Goal: Information Seeking & Learning: Learn about a topic

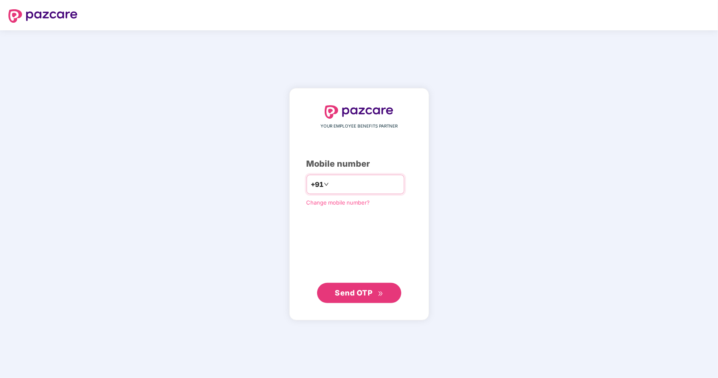
click at [354, 185] on input "number" at bounding box center [365, 184] width 69 height 13
type input "**********"
click at [352, 289] on span "Send OTP" at bounding box center [353, 292] width 37 height 9
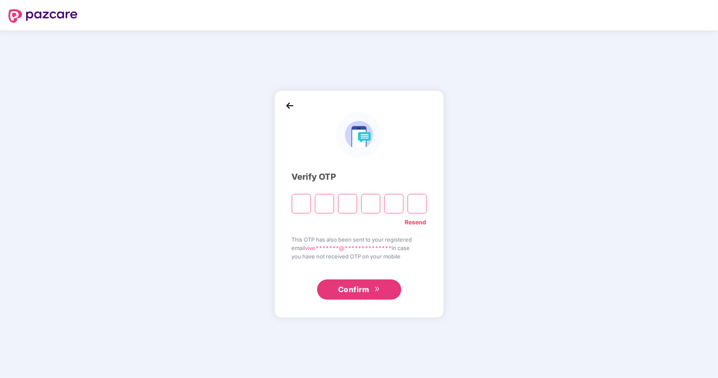
type input "*"
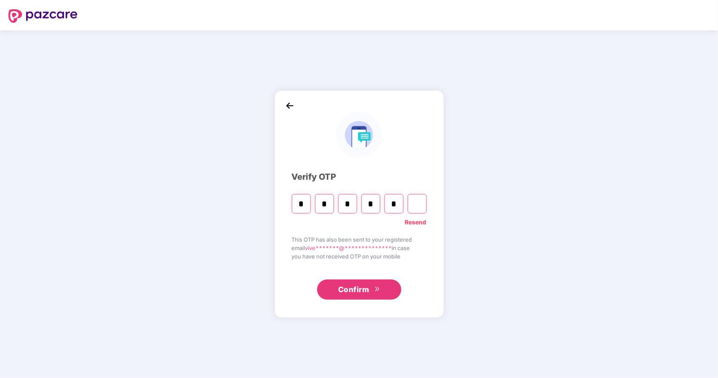
type input "*"
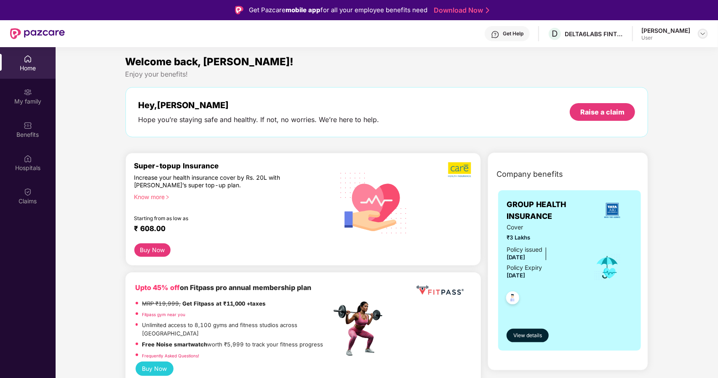
click at [700, 37] on div at bounding box center [703, 34] width 10 height 10
click at [412, 88] on div "Hey, [PERSON_NAME] you’re staying safe and healthy. If not, no worries. We’re h…" at bounding box center [387, 112] width 523 height 50
click at [20, 135] on div "Benefits" at bounding box center [28, 135] width 56 height 8
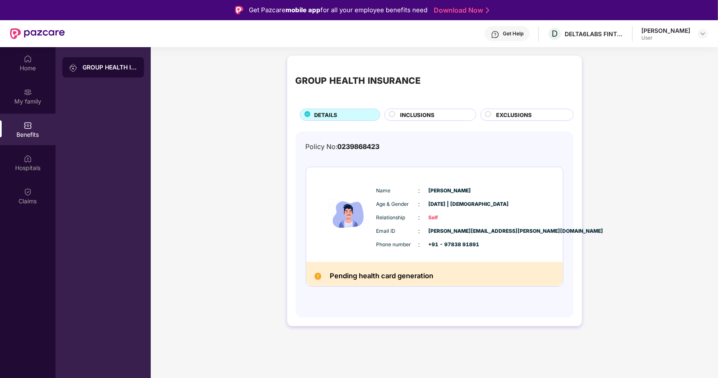
click at [434, 113] on span "INCLUSIONS" at bounding box center [417, 115] width 35 height 8
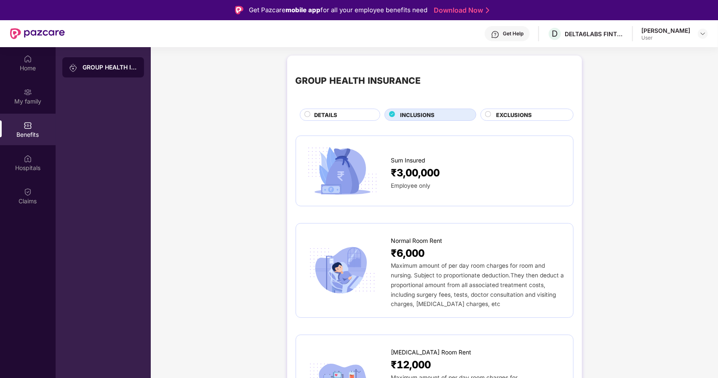
click at [525, 112] on span "EXCLUSIONS" at bounding box center [514, 115] width 36 height 8
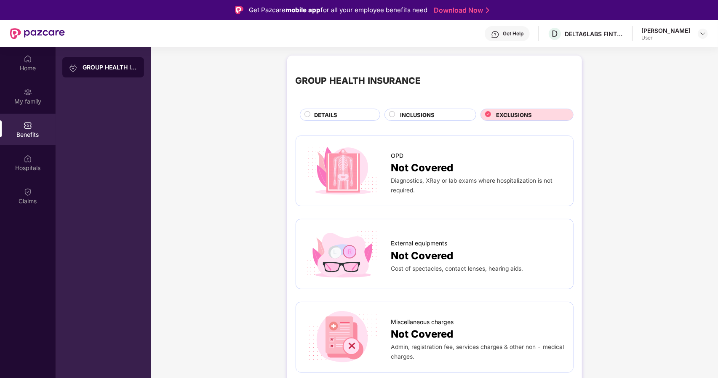
click at [345, 109] on div "DETAILS" at bounding box center [340, 115] width 80 height 12
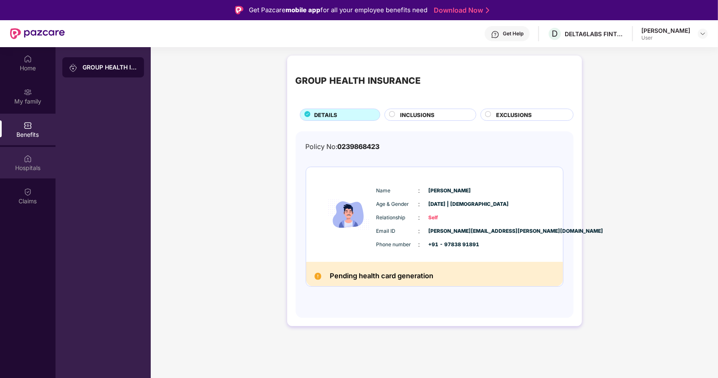
click at [24, 166] on div "Hospitals" at bounding box center [28, 168] width 56 height 8
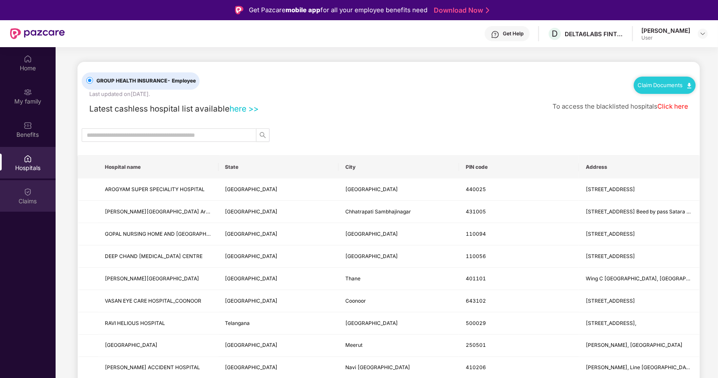
click at [27, 190] on img at bounding box center [28, 192] width 8 height 8
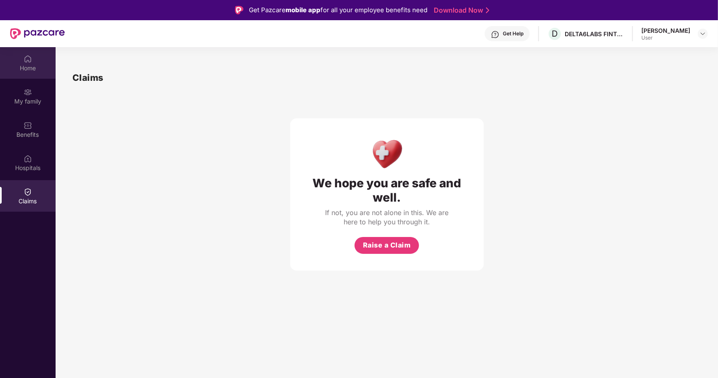
click at [30, 61] on img at bounding box center [28, 59] width 8 height 8
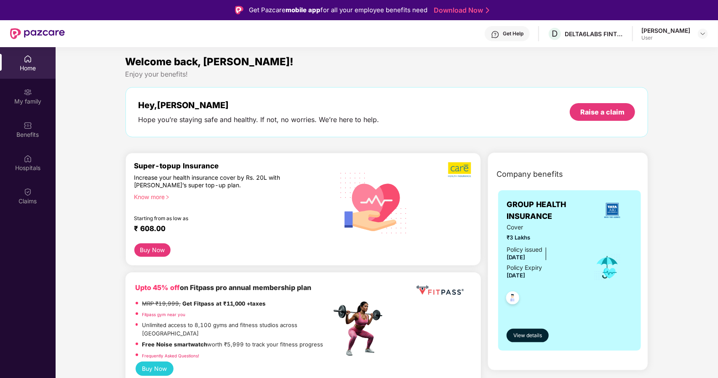
click at [150, 196] on div "Know more" at bounding box center [230, 196] width 192 height 6
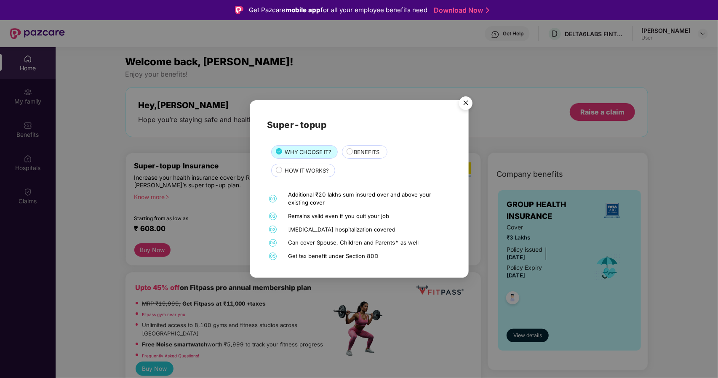
click at [364, 154] on span "BENEFITS" at bounding box center [367, 152] width 26 height 8
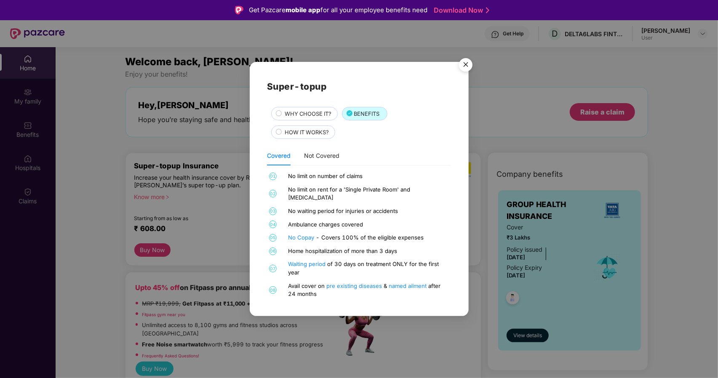
click at [470, 70] on img "Close" at bounding box center [466, 66] width 24 height 24
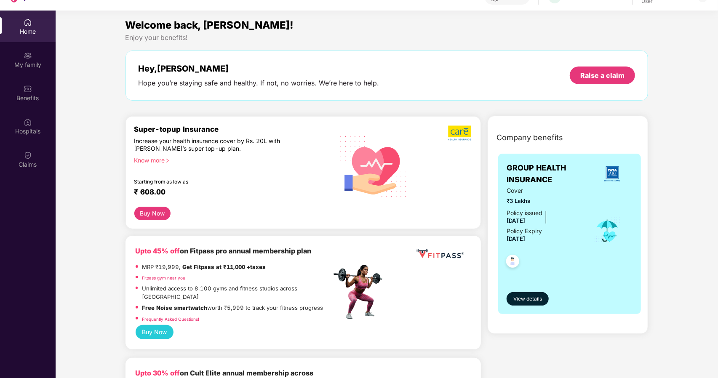
scroll to position [47, 0]
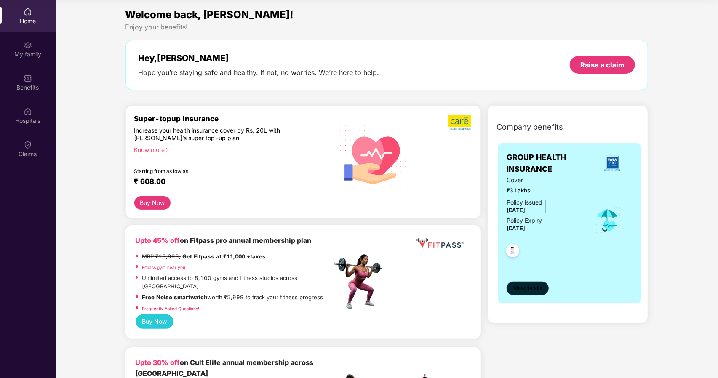
click at [535, 290] on span "View details" at bounding box center [528, 289] width 29 height 8
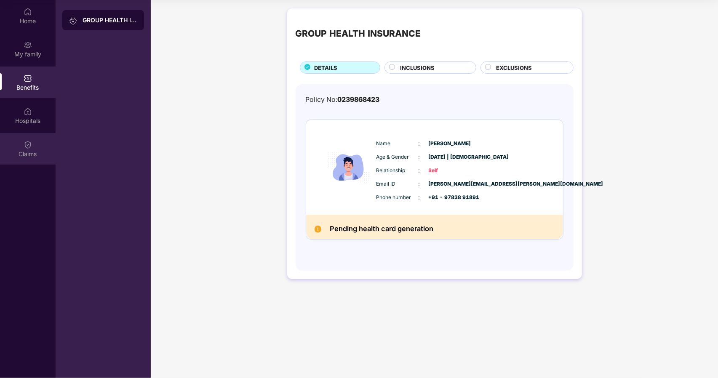
click at [39, 133] on div "Claims" at bounding box center [28, 149] width 56 height 32
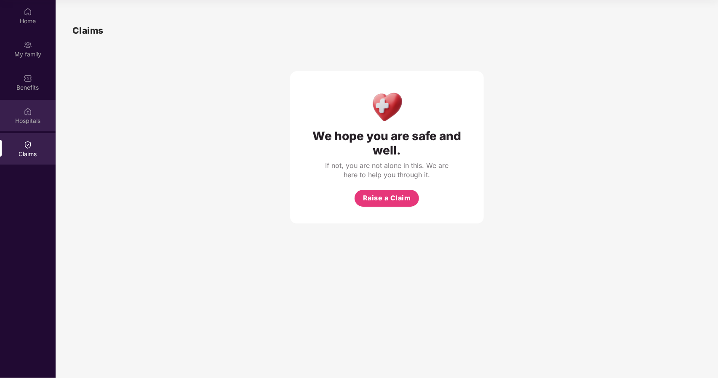
click at [31, 123] on div "Hospitals" at bounding box center [28, 121] width 56 height 8
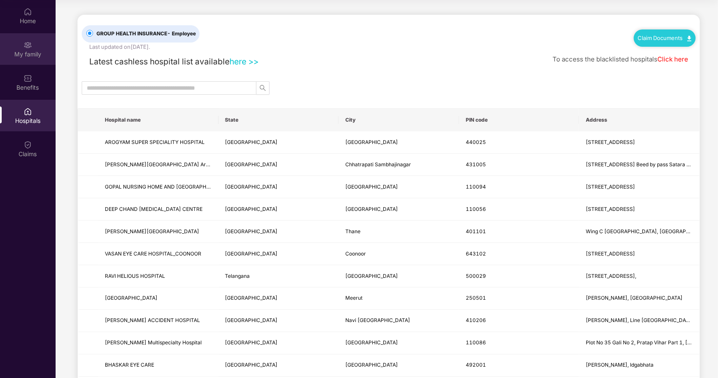
click at [36, 54] on div "My family" at bounding box center [28, 54] width 56 height 8
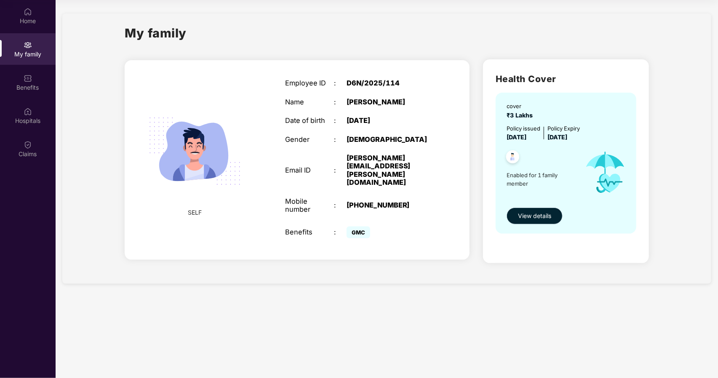
click at [531, 215] on span "View details" at bounding box center [534, 216] width 33 height 9
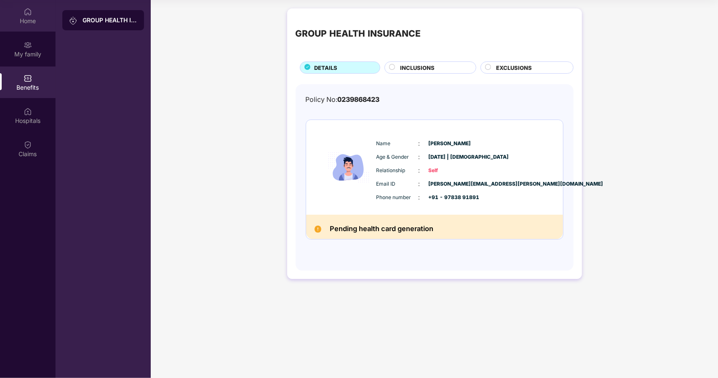
click at [27, 19] on div "Home" at bounding box center [28, 21] width 56 height 8
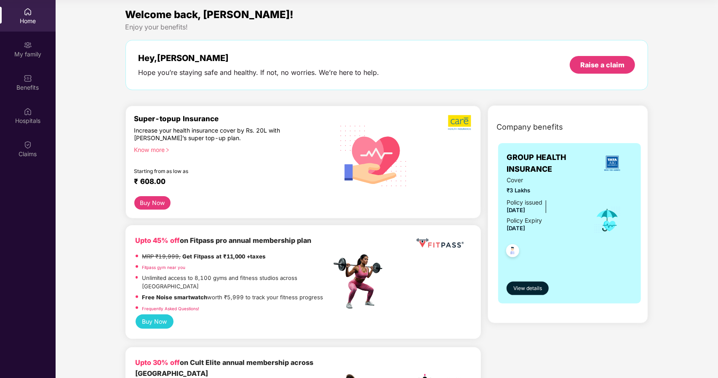
click at [157, 199] on button "Buy Now" at bounding box center [152, 202] width 37 height 13
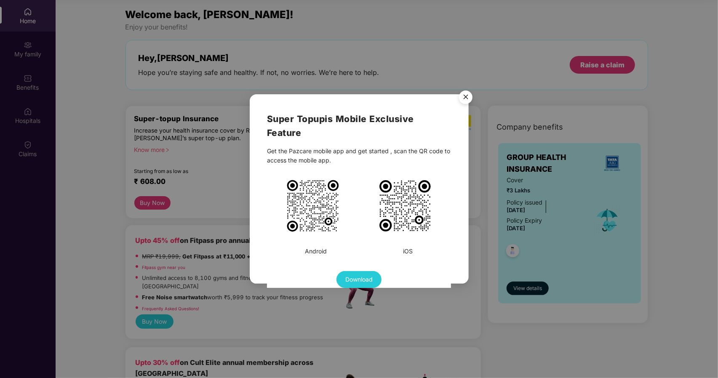
click at [464, 99] on img "Close" at bounding box center [466, 99] width 24 height 24
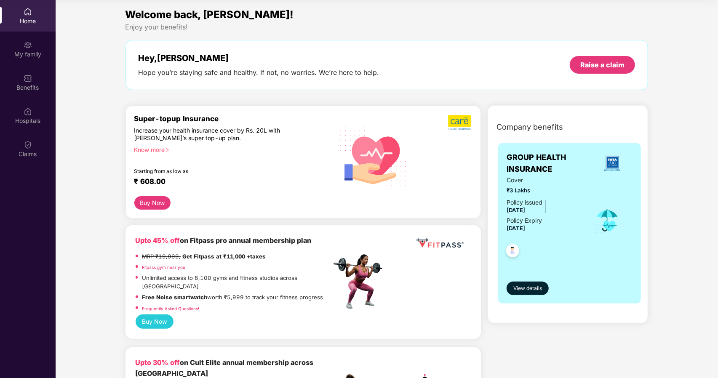
click at [533, 74] on div "Hey, [PERSON_NAME] you’re staying safe and healthy. If not, no worries. We’re h…" at bounding box center [387, 65] width 497 height 24
click at [585, 67] on div "Raise a claim" at bounding box center [603, 64] width 44 height 9
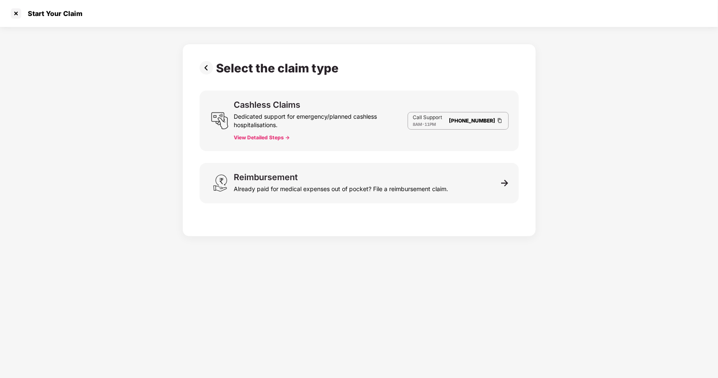
scroll to position [20, 0]
click at [16, 12] on div at bounding box center [15, 13] width 13 height 13
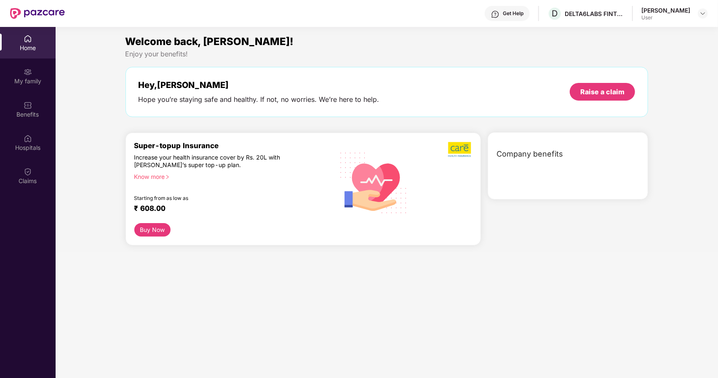
scroll to position [47, 0]
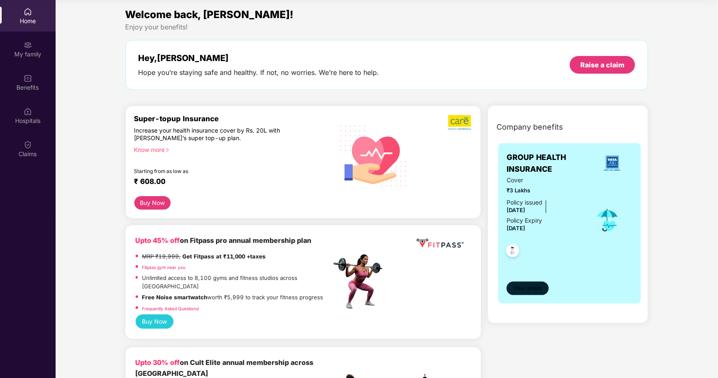
click at [539, 285] on span "View details" at bounding box center [528, 289] width 29 height 8
